Goal: Check status: Check status

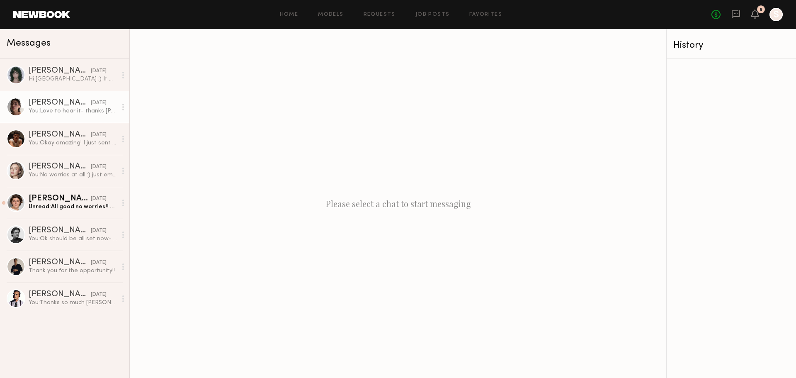
click at [66, 114] on div "You: Love to hear it- thanks Kelsey!" at bounding box center [73, 111] width 88 height 8
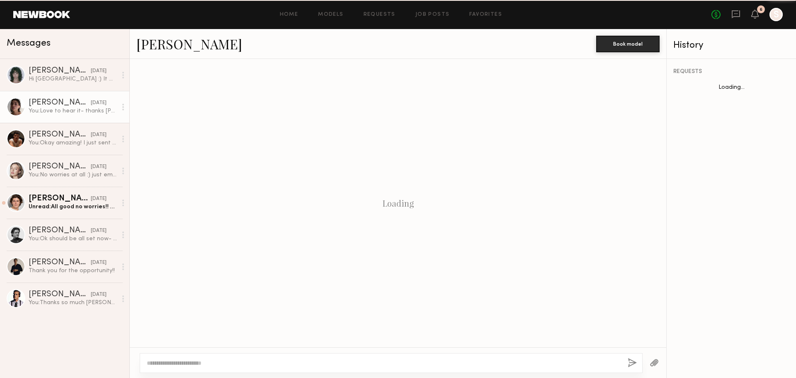
scroll to position [371, 0]
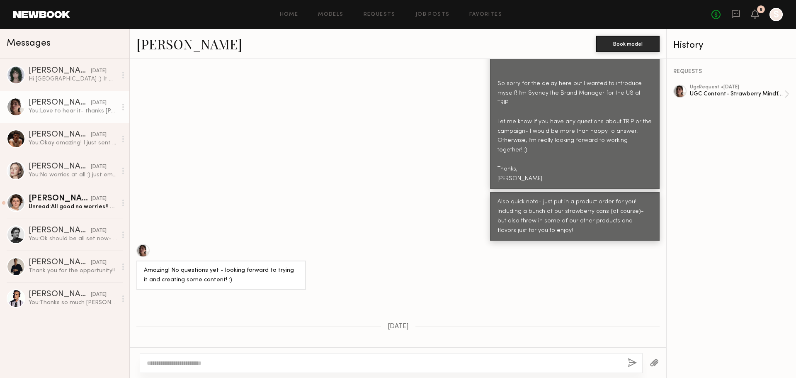
click at [680, 95] on div at bounding box center [679, 91] width 13 height 13
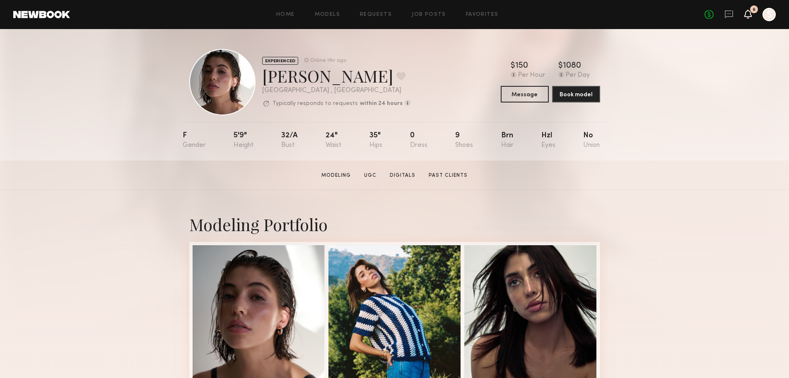
click at [745, 18] on icon at bounding box center [748, 14] width 7 height 9
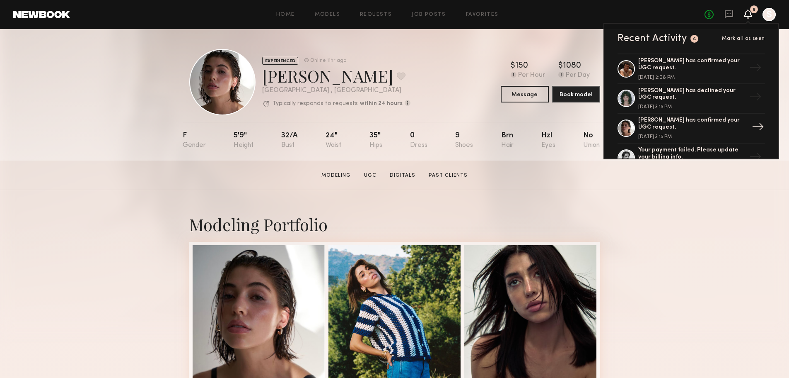
click at [679, 128] on div "[PERSON_NAME] has confirmed your UGC request." at bounding box center [693, 124] width 108 height 14
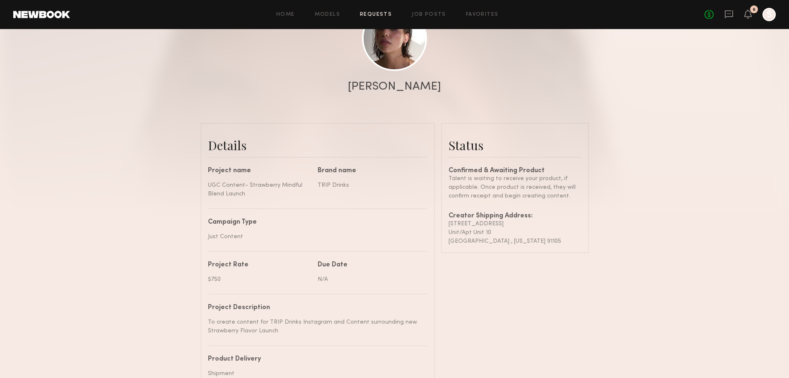
scroll to position [114, 0]
drag, startPoint x: 537, startPoint y: 247, endPoint x: 443, endPoint y: 229, distance: 95.3
click at [443, 229] on common-border "Status Confirmed & Awaiting Product Talent is waiting to receive your product, …" at bounding box center [515, 187] width 148 height 130
copy div "776 S Orange Grove Blvd Unit/Apt Unit 10 Pasadena , California 91105"
